Goal: Find specific page/section: Find specific page/section

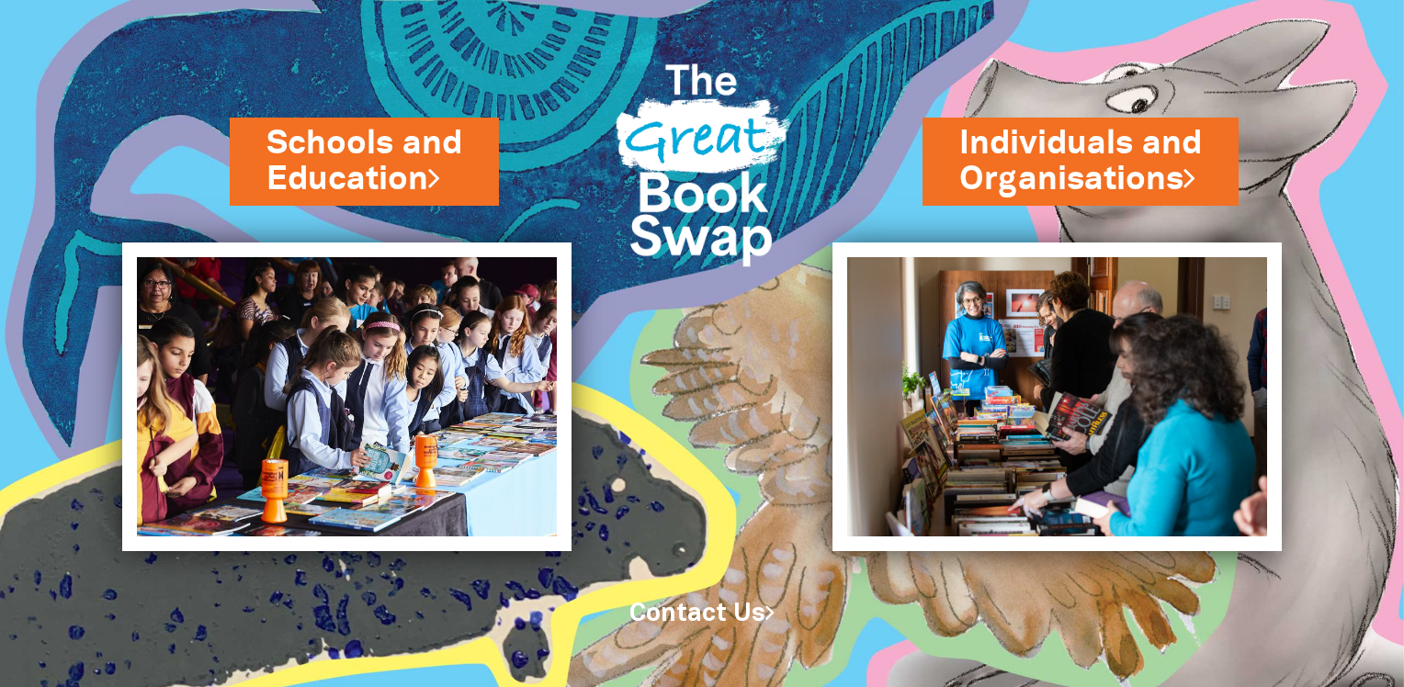
click at [706, 613] on link "Contact Us" at bounding box center [701, 614] width 145 height 23
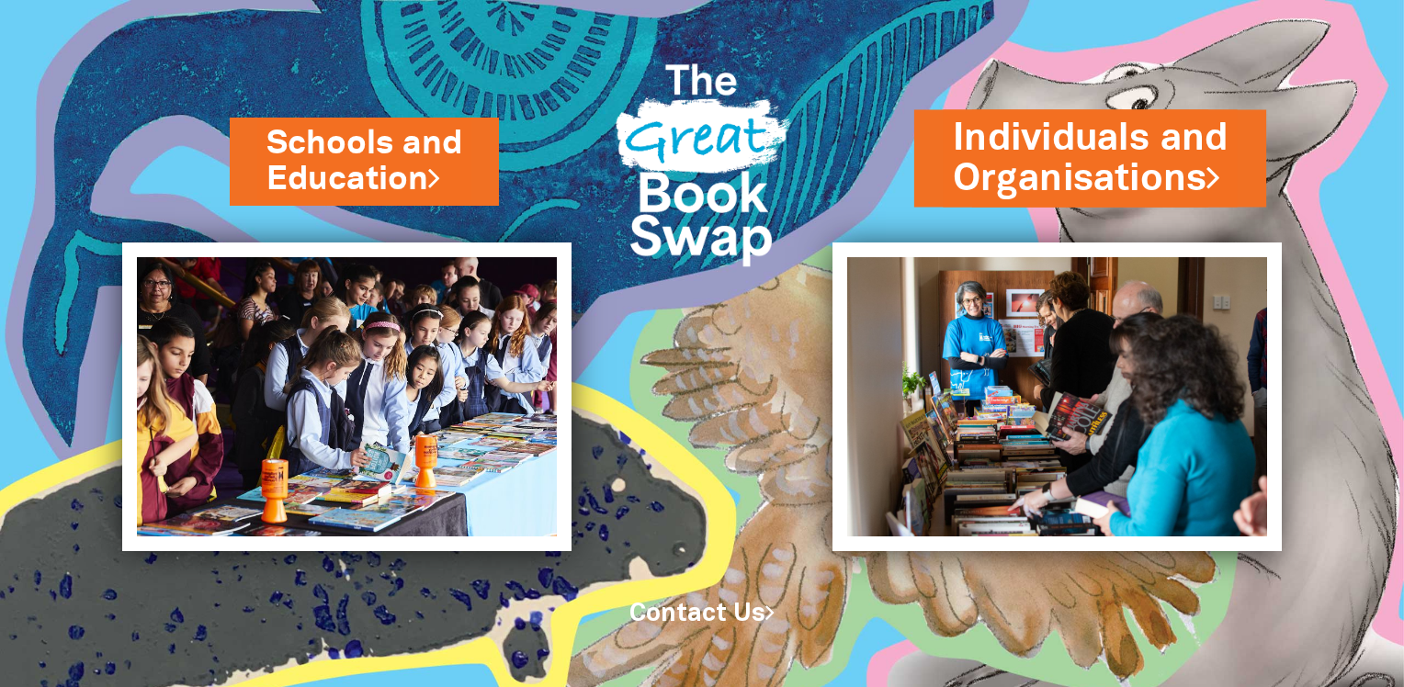
click at [1051, 172] on link "Individuals and Organisations" at bounding box center [1090, 158] width 275 height 93
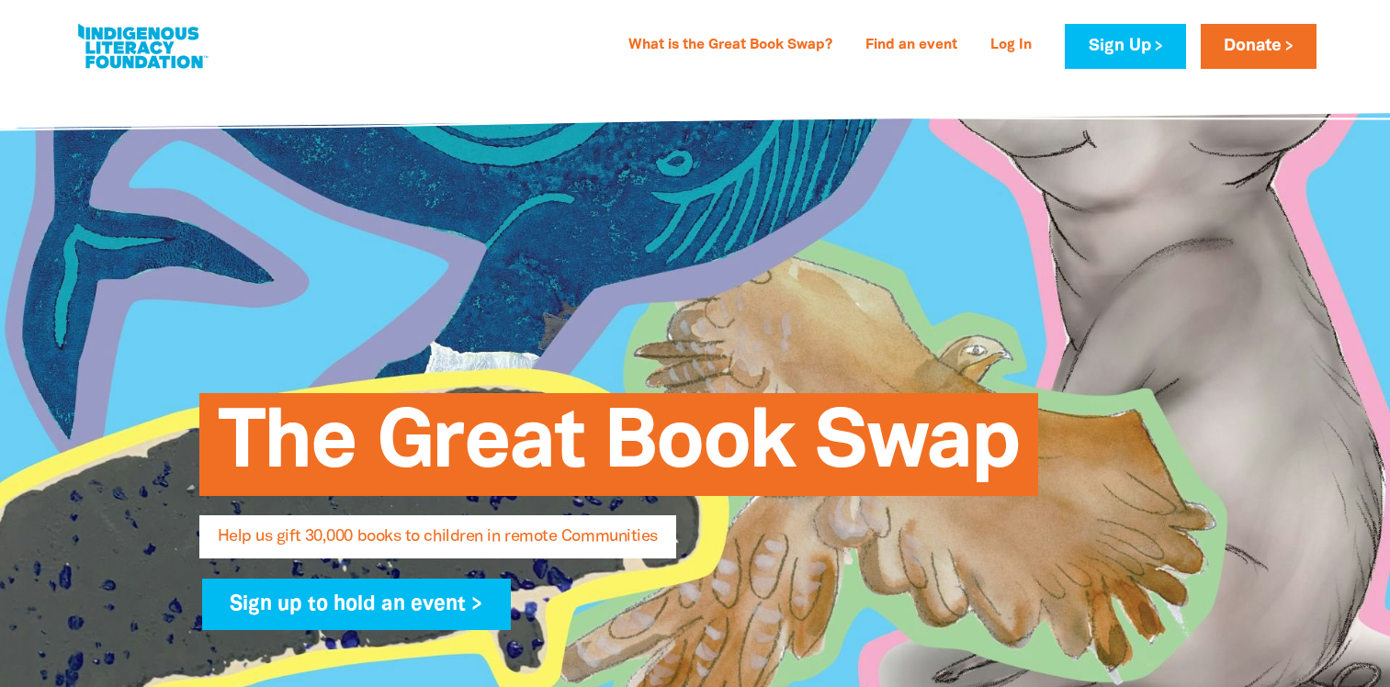
select select "AU"
click at [904, 46] on link "Find an event" at bounding box center [911, 45] width 114 height 29
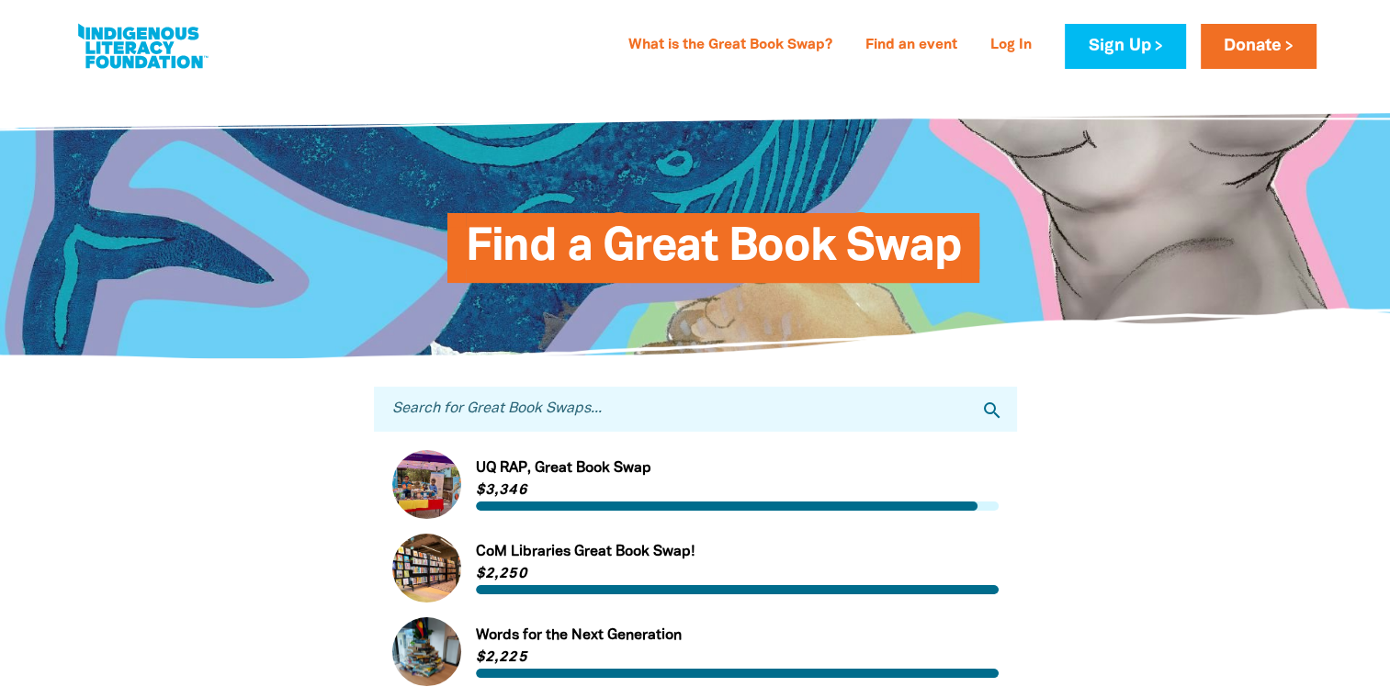
select select "AU"
